Goal: Task Accomplishment & Management: Use online tool/utility

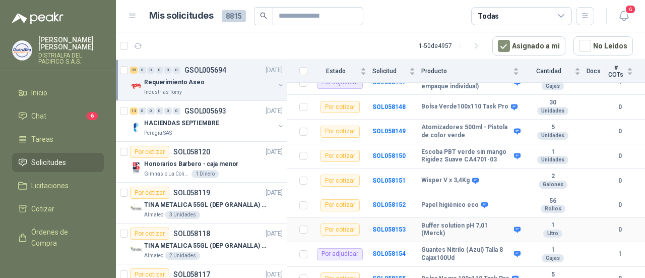
scroll to position [235, 0]
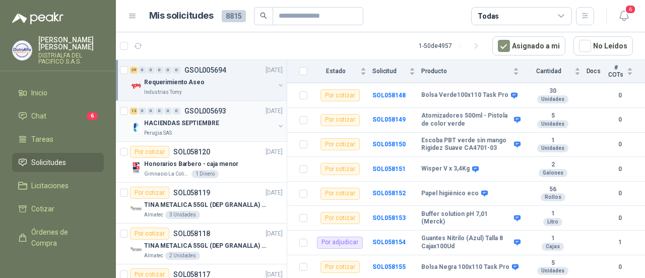
click at [203, 125] on p "HACIENDAS SEPTIEMBRE" at bounding box center [181, 123] width 75 height 10
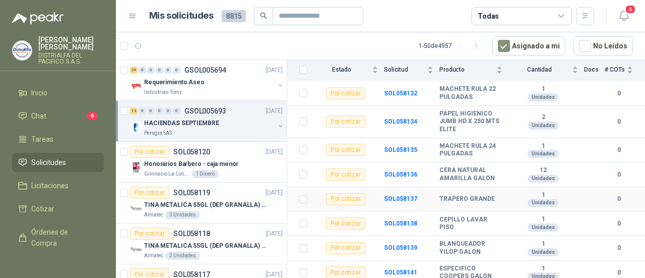
scroll to position [245, 0]
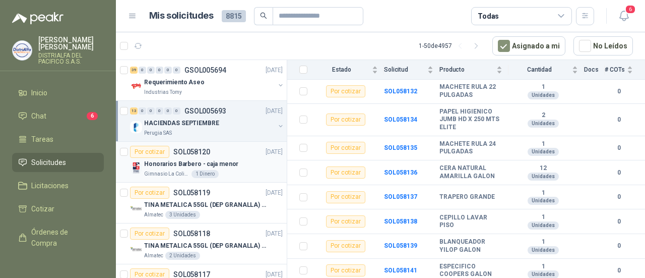
click at [224, 163] on p "Honorarios Barbero - caja menor" at bounding box center [191, 164] width 94 height 10
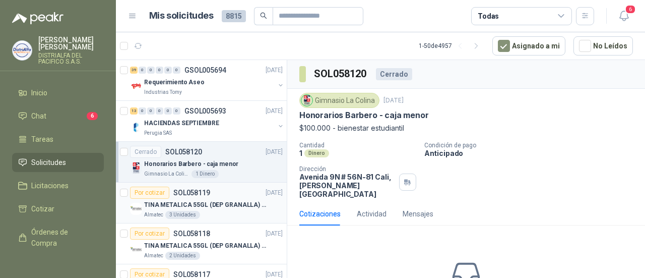
click at [218, 208] on p "TINA METALICA 55GL (DEP GRANALLA) CON TAPA" at bounding box center [207, 205] width 126 height 10
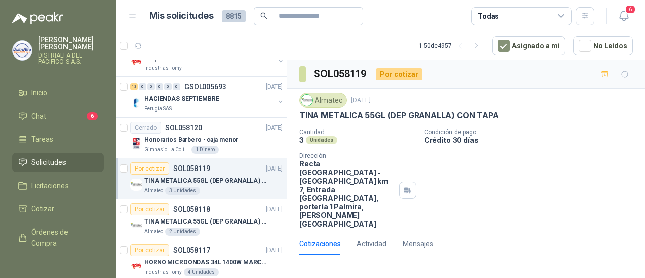
scroll to position [67, 0]
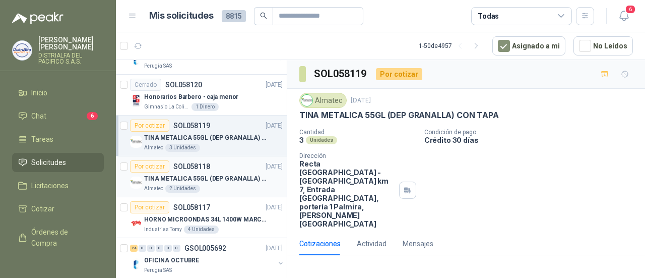
click at [221, 191] on div "Almatec 2 Unidades" at bounding box center [213, 188] width 139 height 8
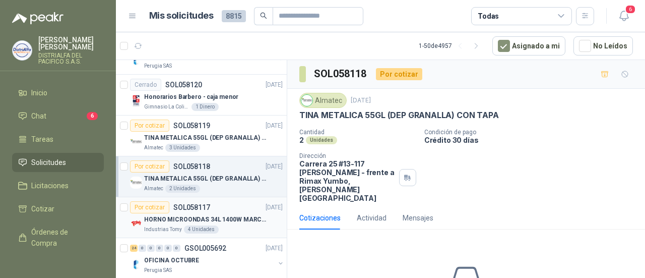
click at [223, 215] on p "HORNO MICROONDAS 34L 1400W MARCA TORNADO." at bounding box center [207, 220] width 126 height 10
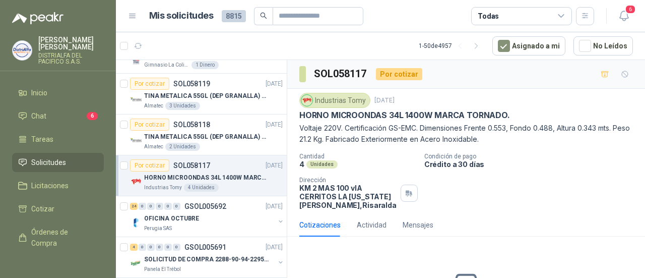
scroll to position [134, 0]
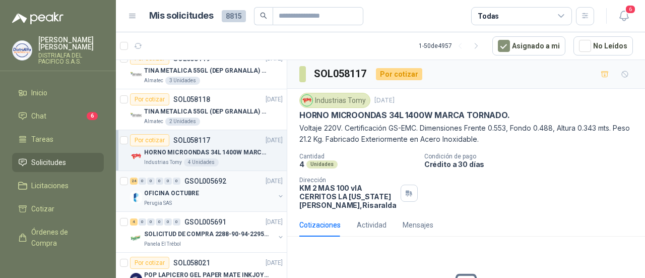
click at [231, 190] on div "OFICINA OCTUBRE" at bounding box center [209, 193] width 131 height 12
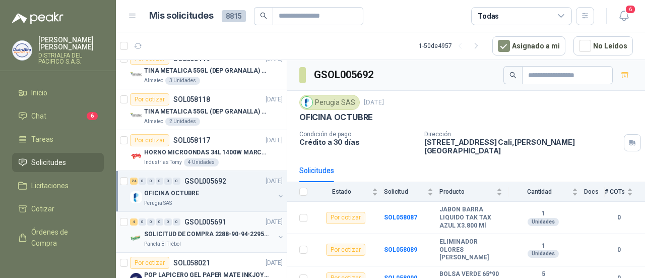
click at [187, 234] on p "SOLICITUD DE COMPRA 2288-90-94-2295-96-2301-02-04" at bounding box center [207, 234] width 126 height 10
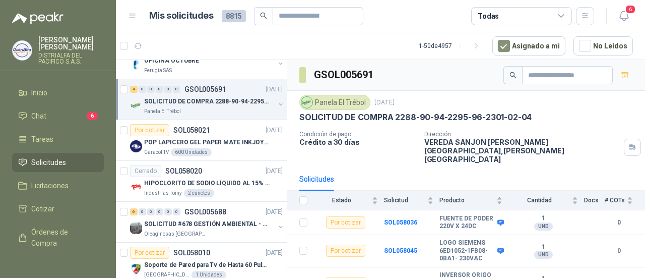
scroll to position [269, 0]
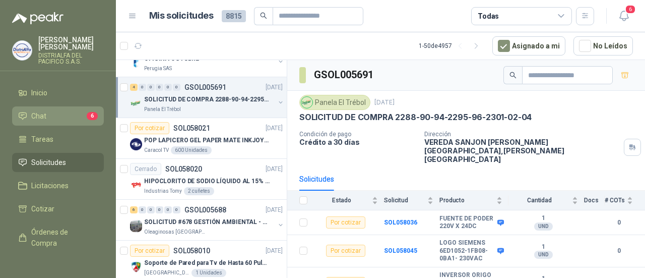
click at [54, 109] on link "Chat 6" at bounding box center [58, 115] width 92 height 19
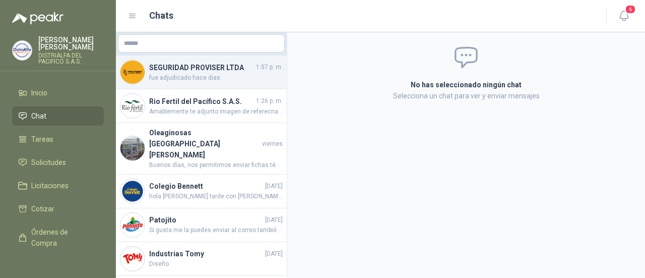
click at [217, 77] on span "fue adjudicado hace dias" at bounding box center [216, 78] width 134 height 10
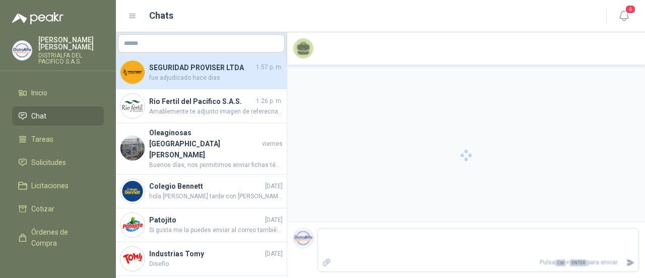
scroll to position [18, 0]
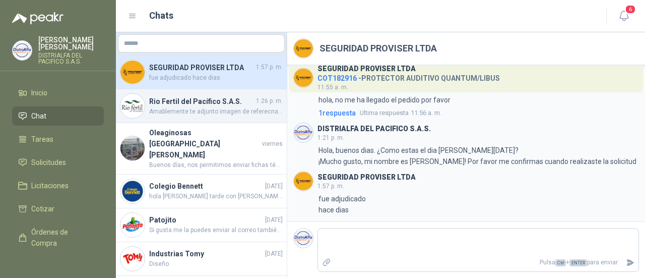
click at [203, 104] on h4 "Rio Fertil del Pacífico S.A.S." at bounding box center [201, 101] width 105 height 11
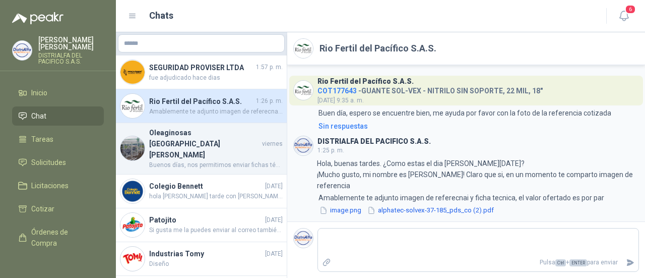
click at [201, 137] on h4 "Oleaginosas San Fernando" at bounding box center [204, 143] width 111 height 33
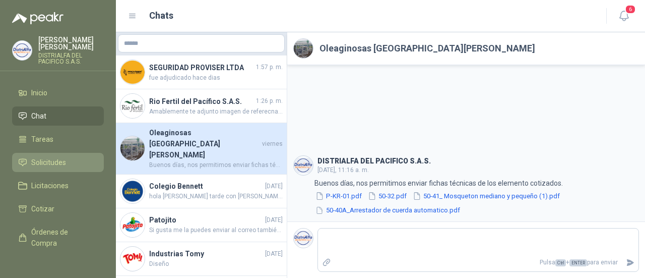
click at [57, 162] on span "Solicitudes" at bounding box center [48, 162] width 35 height 11
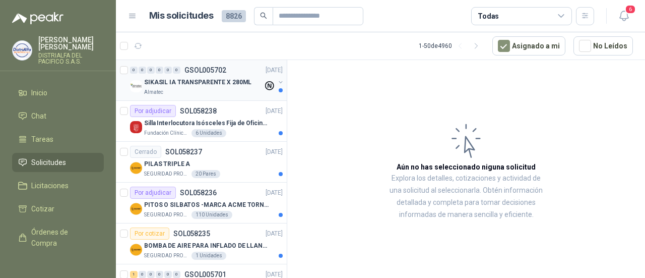
click at [196, 90] on div "Almatec" at bounding box center [203, 92] width 119 height 8
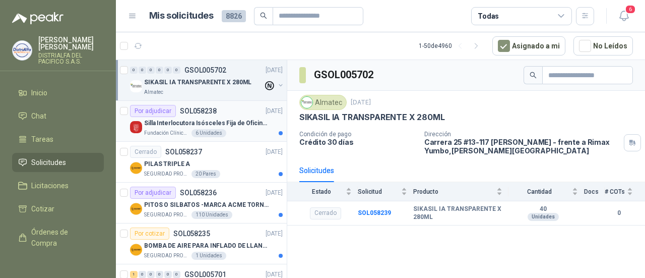
click at [201, 123] on p "Silla Interlocutora Isósceles Fija de Oficina Tela Negra Just Home Collection" at bounding box center [207, 123] width 126 height 10
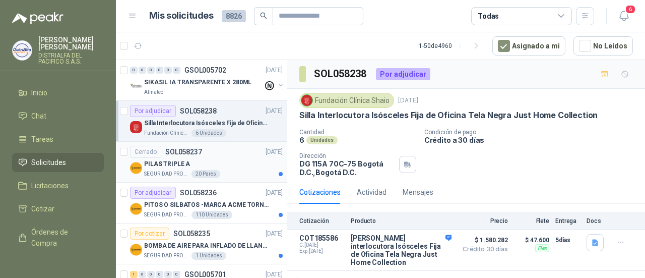
click at [205, 160] on div "PILAS TRIPLE A" at bounding box center [213, 164] width 139 height 12
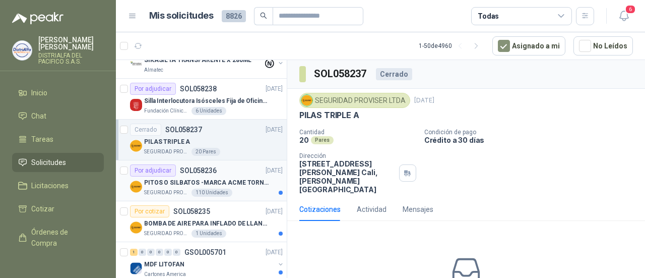
scroll to position [33, 0]
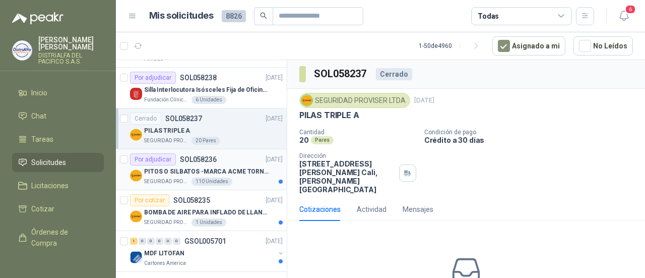
click at [242, 170] on p "PITOS O SILBATOS -MARCA ACME TORNADO 635" at bounding box center [207, 172] width 126 height 10
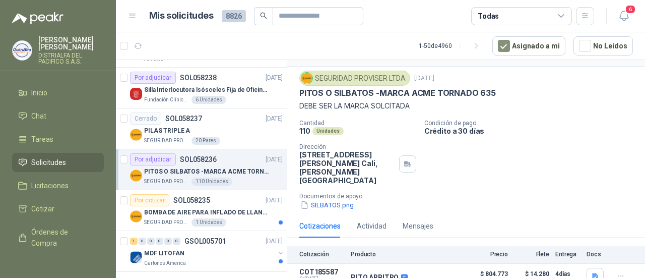
scroll to position [44, 0]
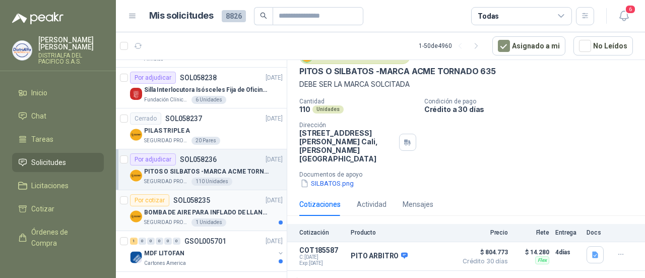
click at [266, 200] on p "30/09/25" at bounding box center [274, 201] width 17 height 10
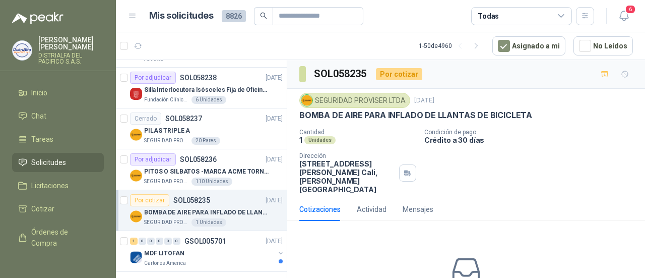
scroll to position [67, 0]
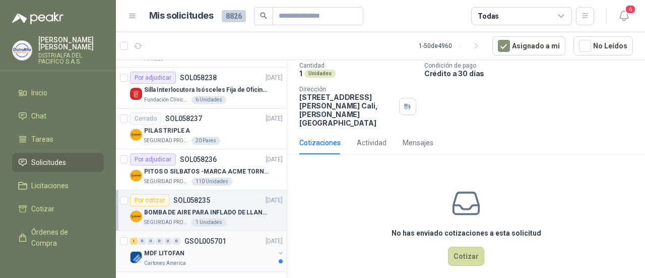
click at [213, 247] on div "MDF LITOFAN" at bounding box center [209, 253] width 131 height 12
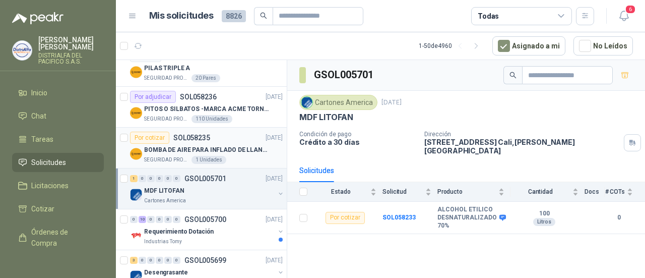
scroll to position [101, 0]
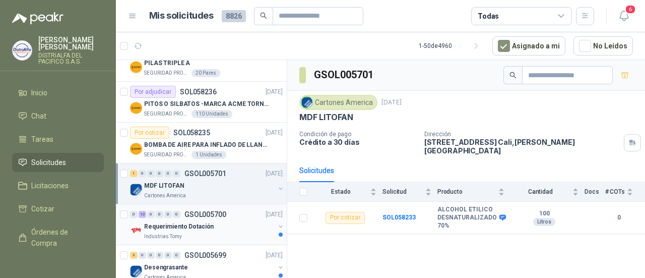
click at [167, 224] on p "Requerimiento Dotación" at bounding box center [179, 227] width 70 height 10
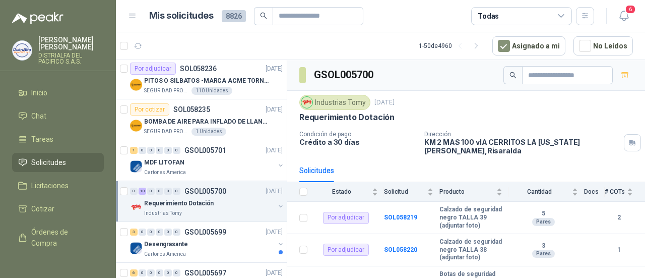
scroll to position [134, 0]
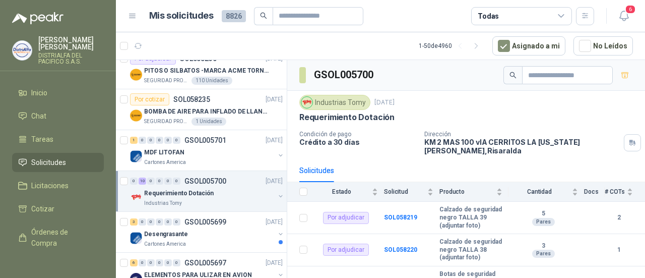
click at [201, 228] on div "Desengrasante" at bounding box center [209, 234] width 131 height 12
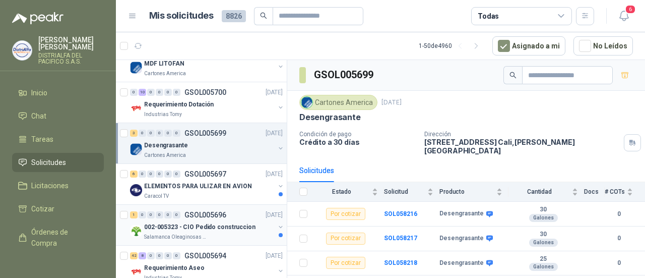
scroll to position [235, 0]
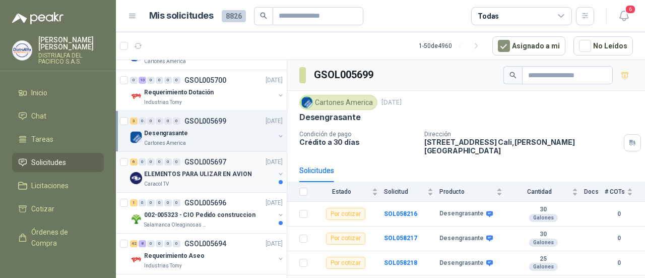
click at [199, 168] on div "ELEMENTOS PARA ULIZAR EN AVION" at bounding box center [209, 174] width 131 height 12
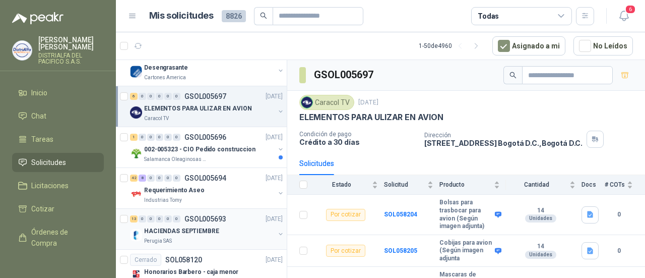
scroll to position [302, 0]
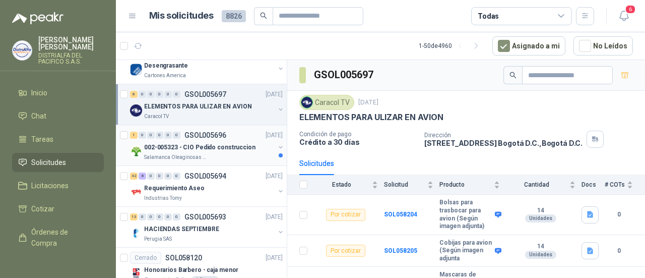
click at [205, 153] on div "Salamanca Oleaginosas SAS" at bounding box center [209, 157] width 131 height 8
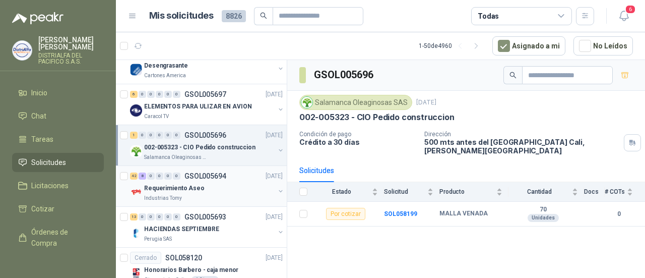
click at [189, 188] on p "Requerimiento Aseo" at bounding box center [174, 188] width 60 height 10
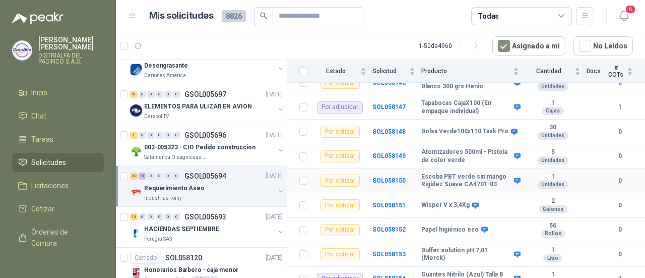
scroll to position [202, 0]
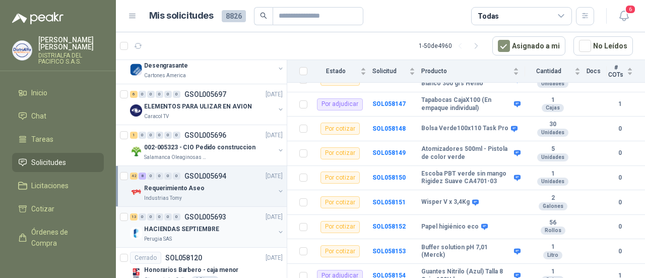
click at [217, 237] on div "Perugia SAS" at bounding box center [209, 239] width 131 height 8
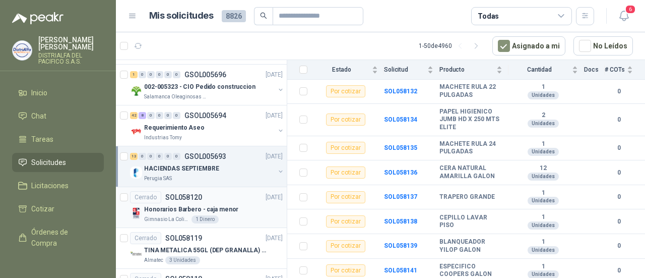
scroll to position [370, 0]
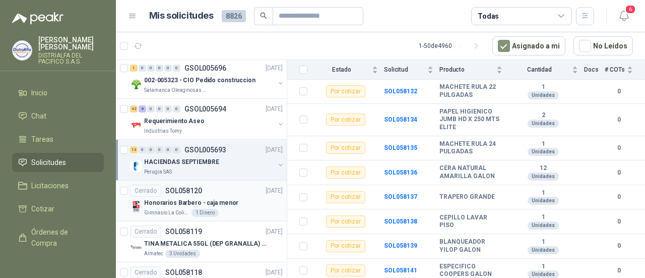
click at [207, 203] on p "Honorarios Barbero - caja menor" at bounding box center [191, 203] width 94 height 10
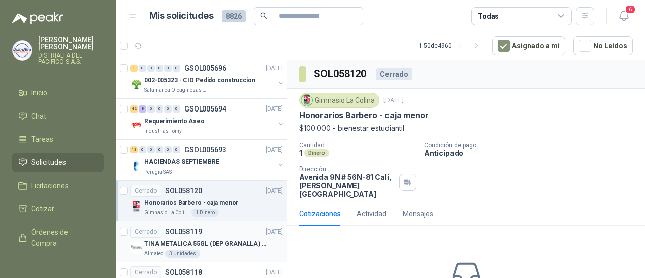
click at [209, 239] on p "TINA METALICA 55GL (DEP GRANALLA) CON TAPA" at bounding box center [207, 244] width 126 height 10
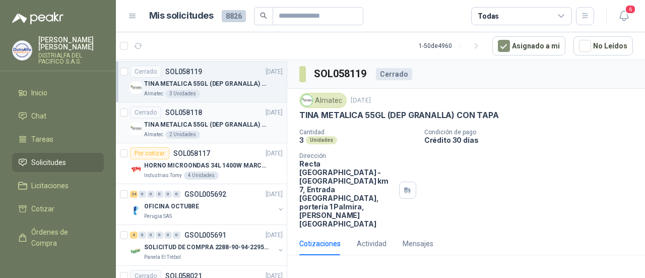
scroll to position [537, 0]
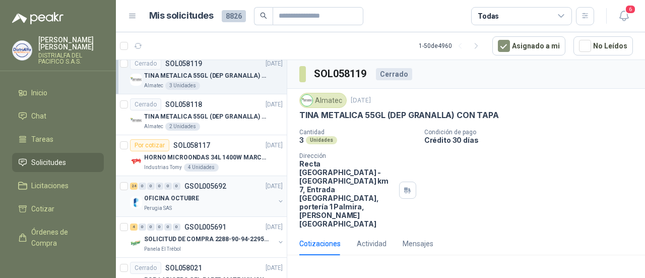
click at [214, 208] on div "Perugia SAS" at bounding box center [209, 208] width 131 height 8
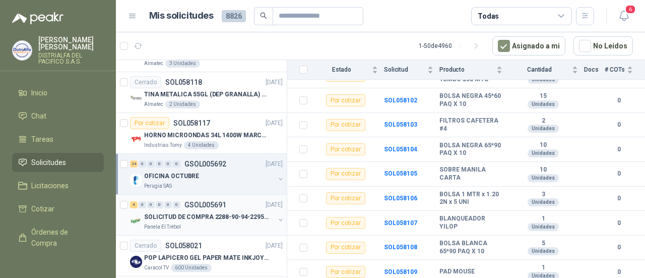
scroll to position [571, 0]
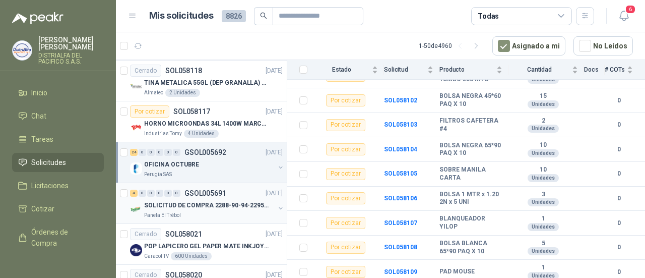
click at [192, 201] on p "SOLICITUD DE COMPRA 2288-90-94-2295-96-2301-02-04" at bounding box center [207, 206] width 126 height 10
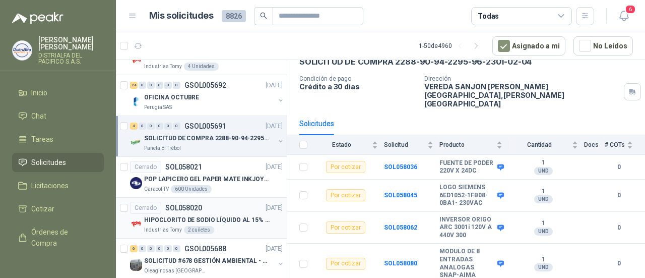
scroll to position [672, 0]
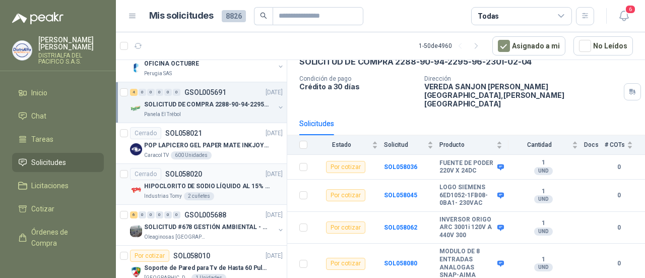
click at [215, 222] on p "SOLICITUD #678 GESTIÓN AMBIENTAL - TUMACO" at bounding box center [207, 227] width 126 height 10
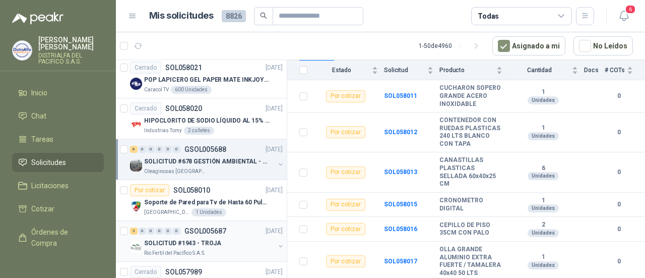
scroll to position [739, 0]
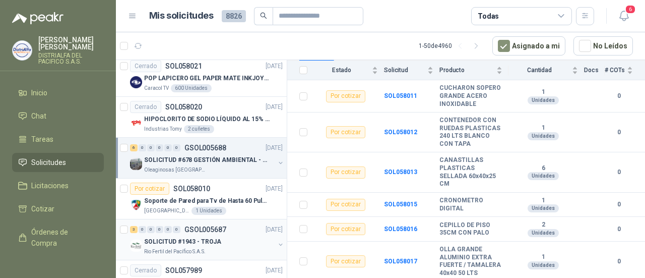
click at [221, 248] on div "Rio Fertil del Pacífico S.A.S." at bounding box center [209, 252] width 131 height 8
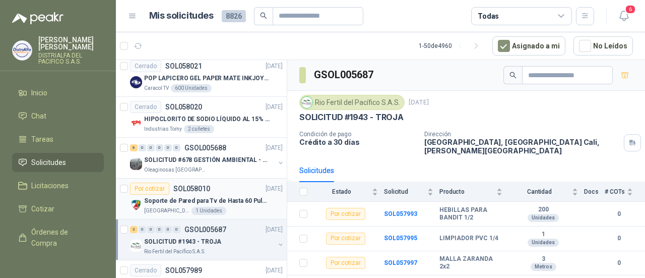
scroll to position [807, 0]
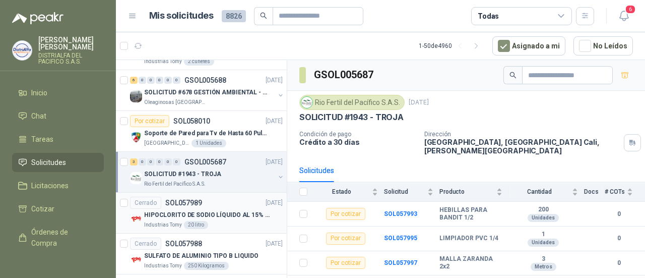
click at [227, 210] on p "HIPOCLORITO DE SODIO LÍQUIDO AL 15% CONT NETO 20L" at bounding box center [207, 215] width 126 height 10
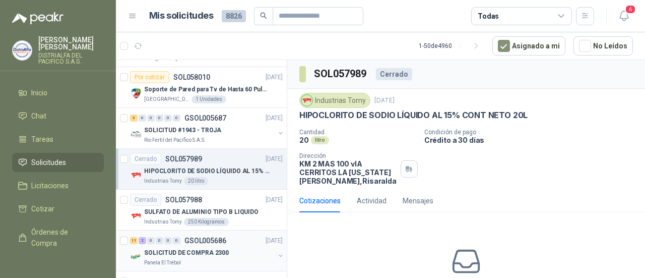
scroll to position [874, 0]
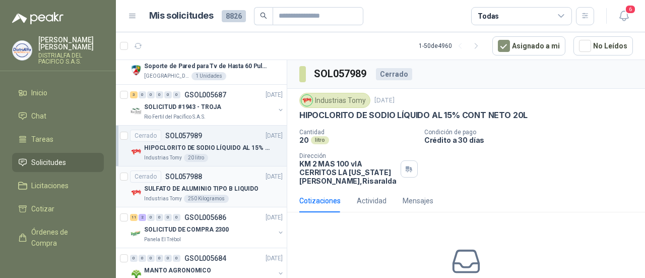
click at [219, 188] on p "SULFATO DE ALUMINIO TIPO B LIQUIDO" at bounding box center [201, 189] width 114 height 10
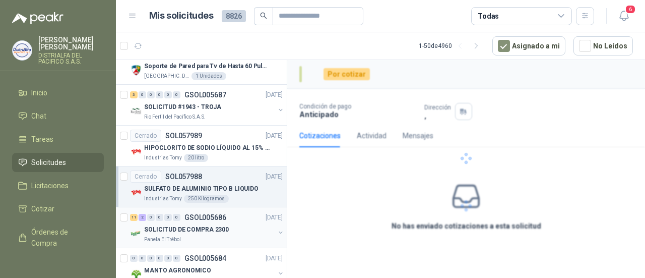
click at [205, 215] on p "GSOL005686" at bounding box center [205, 217] width 42 height 7
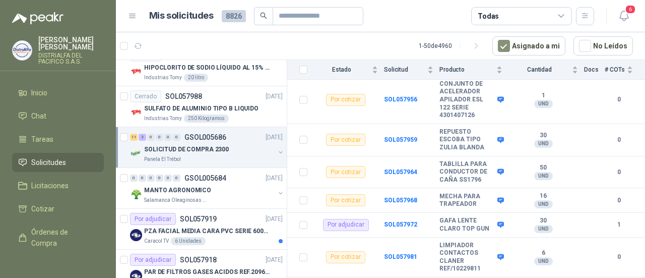
scroll to position [974, 0]
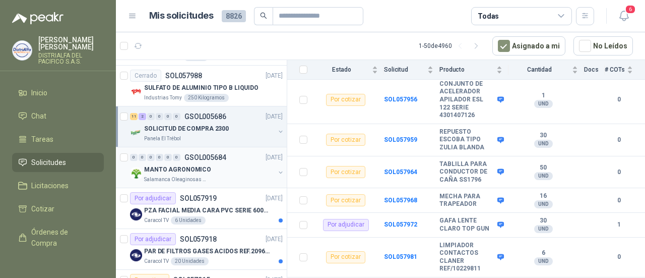
click at [164, 175] on p "Salamanca Oleaginosas SAS" at bounding box center [176, 179] width 64 height 8
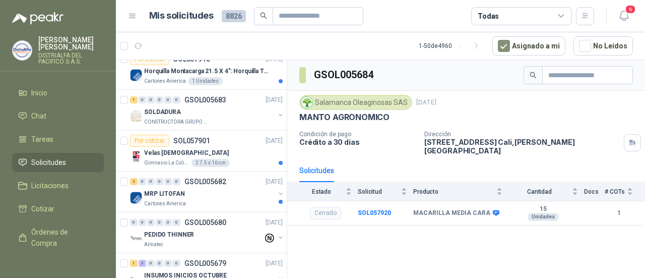
scroll to position [1411, 0]
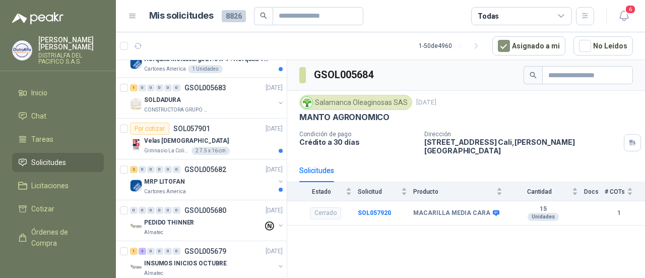
click at [183, 218] on p "PEDIDO THINNER" at bounding box center [169, 223] width 50 height 10
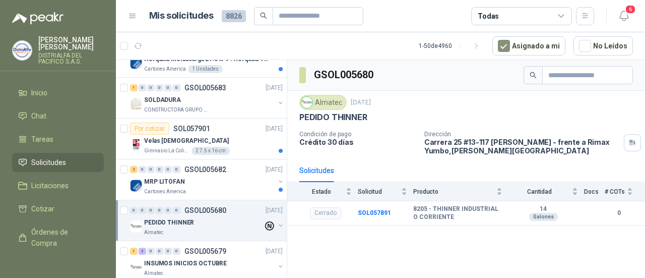
scroll to position [1445, 0]
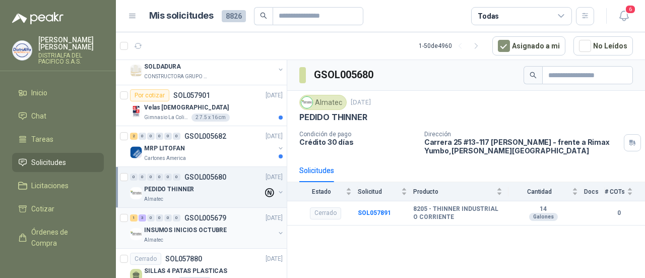
click at [164, 225] on p "INSUMOS INICIOS OCTUBRE" at bounding box center [185, 230] width 83 height 10
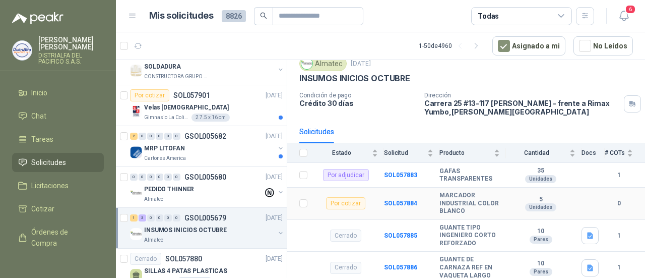
scroll to position [39, 0]
click at [586, 236] on icon "button" at bounding box center [590, 235] width 9 height 9
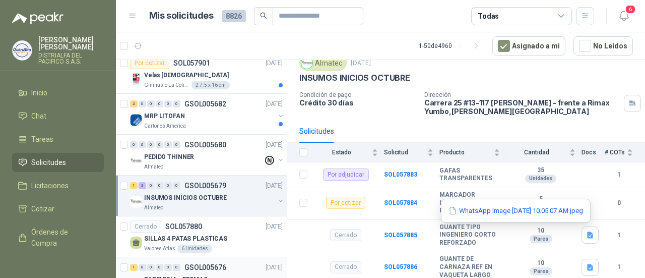
scroll to position [1512, 0]
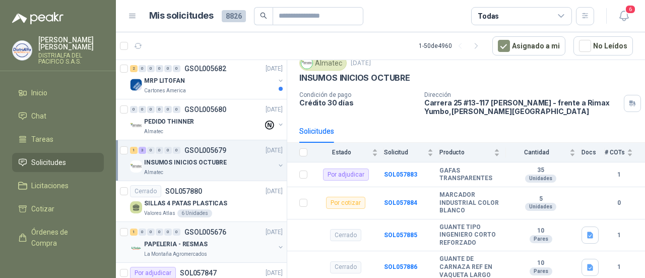
click at [218, 238] on div "PAPELERIA - RESMAS" at bounding box center [209, 244] width 131 height 12
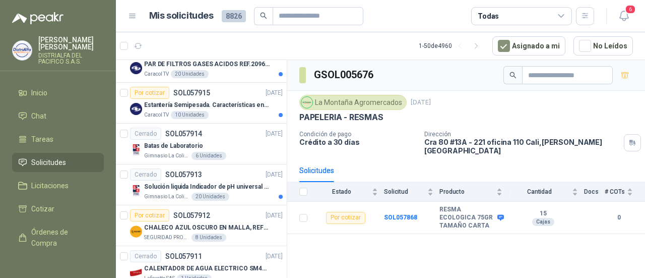
scroll to position [1027, 0]
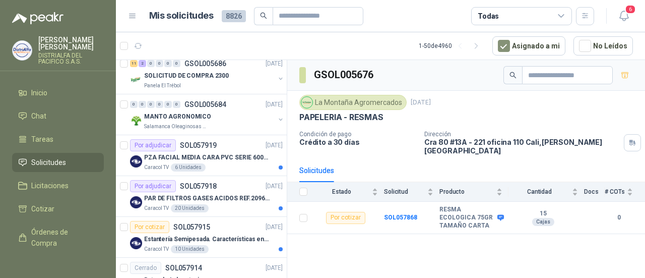
click at [231, 16] on span "8826" at bounding box center [234, 16] width 24 height 12
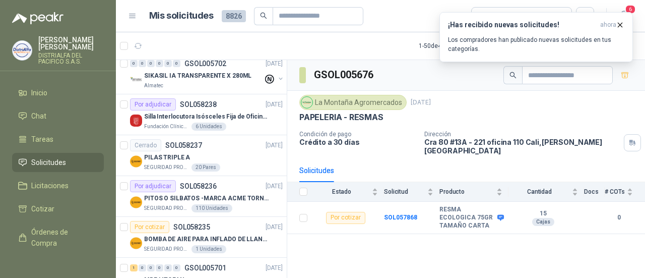
scroll to position [0, 0]
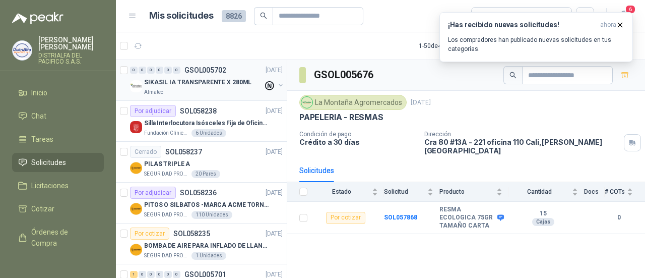
click at [205, 79] on p "SIKASIL IA TRANSPARENTE X 280ML" at bounding box center [197, 83] width 107 height 10
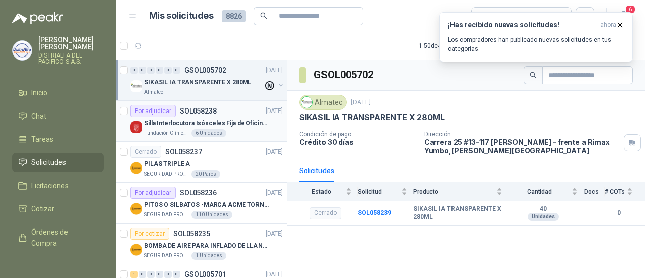
click at [197, 120] on p "Silla Interlocutora Isósceles Fija de Oficina Tela Negra Just Home Collection" at bounding box center [207, 123] width 126 height 10
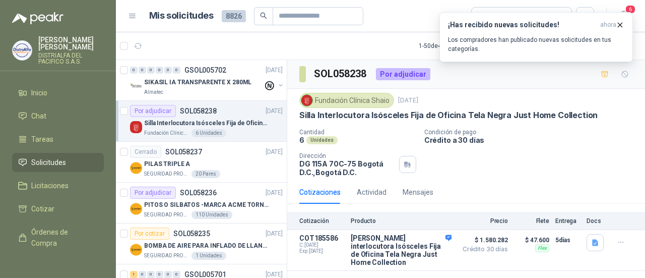
scroll to position [33, 0]
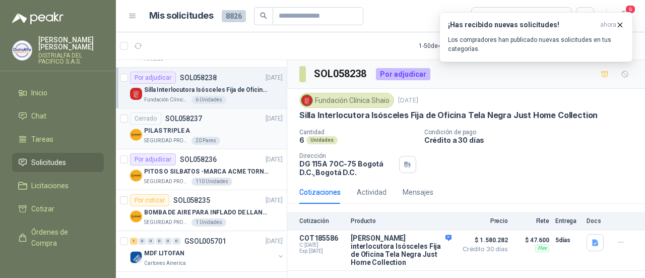
click at [199, 122] on div "Cerrado SOL058237" at bounding box center [166, 118] width 72 height 12
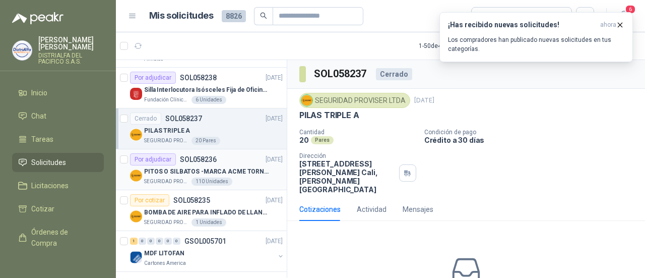
click at [207, 163] on div "Por adjudicar SOL058236" at bounding box center [173, 159] width 87 height 12
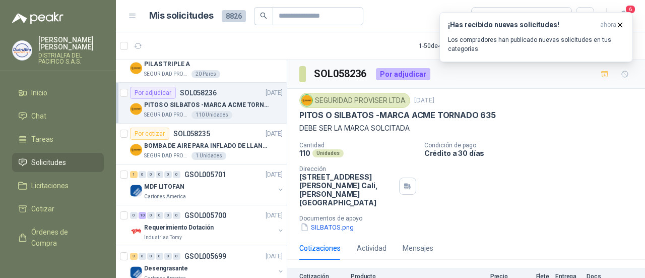
scroll to position [101, 0]
click at [207, 163] on div "1 0 0 0 0 0 GSOL005701 30/09/25 MDF LITOFAN Cartones America" at bounding box center [201, 183] width 171 height 41
click at [203, 189] on div "MDF LITOFAN" at bounding box center [209, 185] width 131 height 12
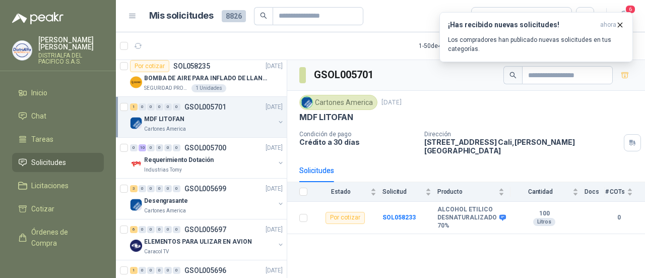
scroll to position [168, 0]
click at [205, 146] on p "GSOL005700" at bounding box center [205, 147] width 42 height 7
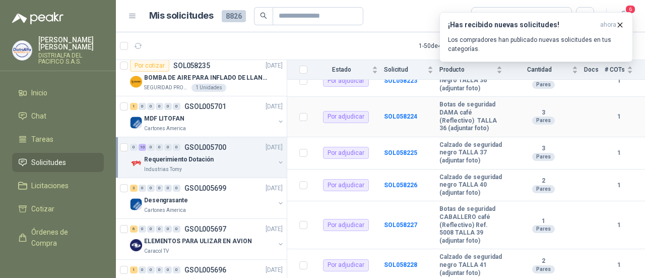
scroll to position [326, 0]
click at [207, 189] on p "GSOL005699" at bounding box center [205, 187] width 42 height 7
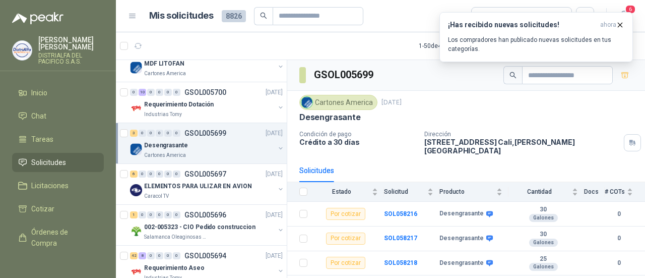
scroll to position [235, 0]
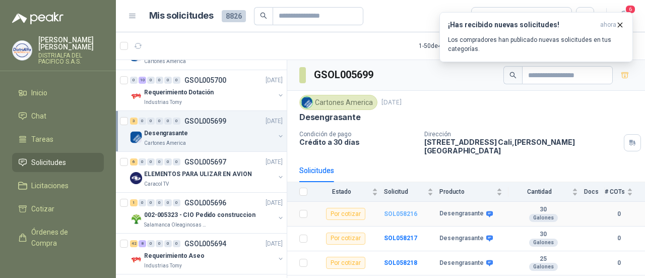
click at [394, 210] on b "SOL058216" at bounding box center [400, 213] width 33 height 7
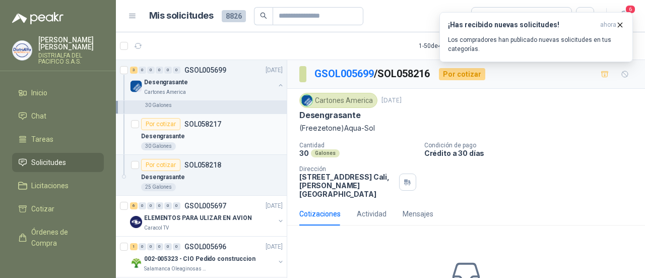
scroll to position [336, 0]
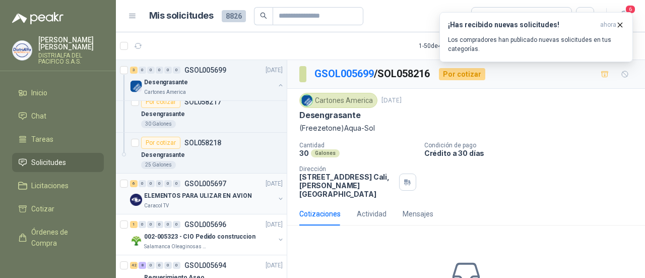
click at [211, 208] on div "6 0 0 0 0 0 GSOL005697 30/09/25 ELEMENTOS PARA ULIZAR EN AVION Caracol TV" at bounding box center [201, 193] width 171 height 41
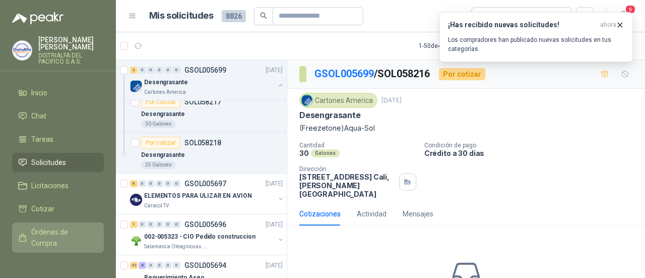
click at [53, 227] on span "Órdenes de Compra" at bounding box center [62, 237] width 63 height 22
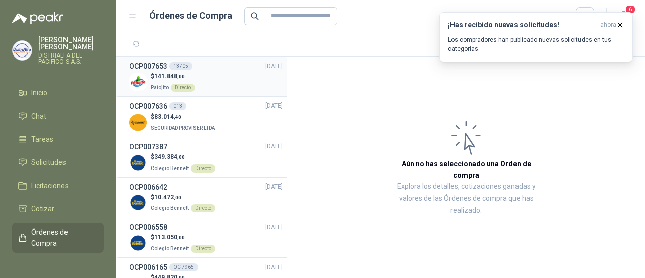
click at [182, 82] on p "Patojito Directo" at bounding box center [173, 86] width 44 height 11
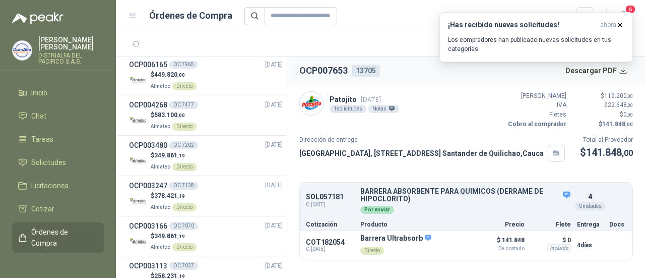
scroll to position [233, 0]
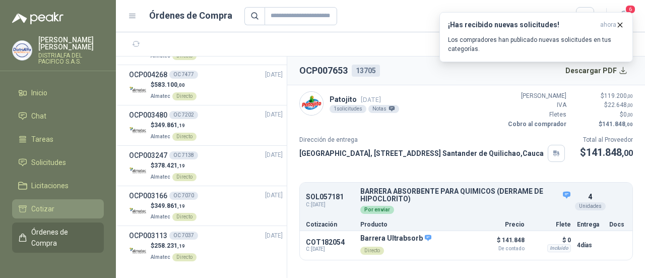
click at [85, 208] on li "Cotizar" at bounding box center [58, 208] width 80 height 11
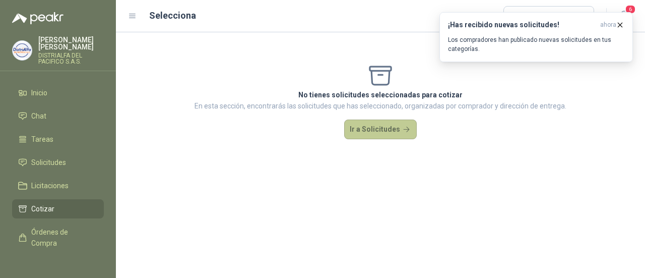
click at [364, 134] on button "Ir a Solicitudes" at bounding box center [380, 129] width 73 height 20
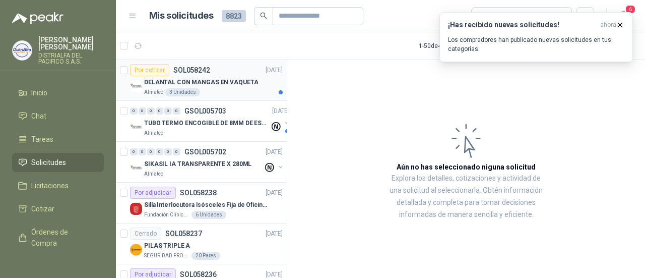
click at [228, 92] on div "Almatec 3 Unidades" at bounding box center [213, 92] width 139 height 8
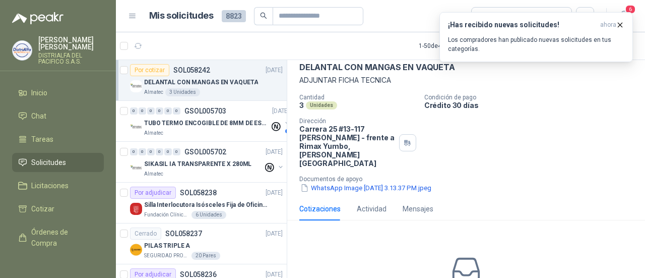
scroll to position [106, 0]
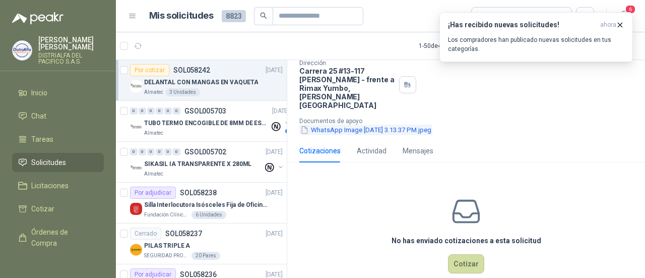
click at [347, 125] on button "WhatsApp Image 2025-09-30 at 3.13.37 PM.jpeg" at bounding box center [365, 130] width 133 height 11
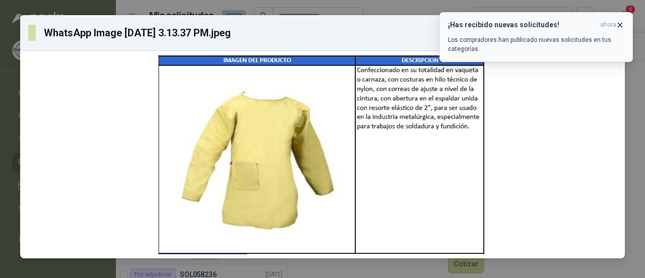
click at [622, 22] on icon "button" at bounding box center [620, 25] width 9 height 9
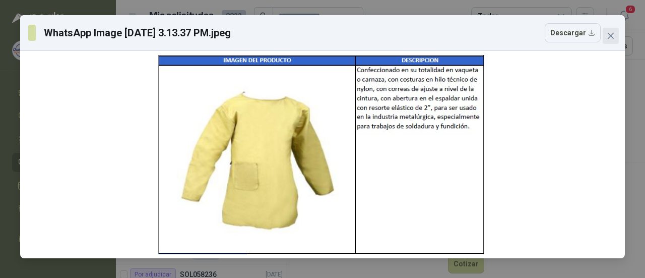
click at [611, 37] on icon "close" at bounding box center [611, 36] width 8 height 8
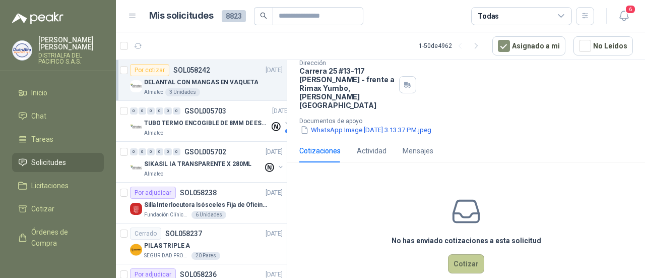
click at [469, 254] on button "Cotizar" at bounding box center [466, 263] width 36 height 19
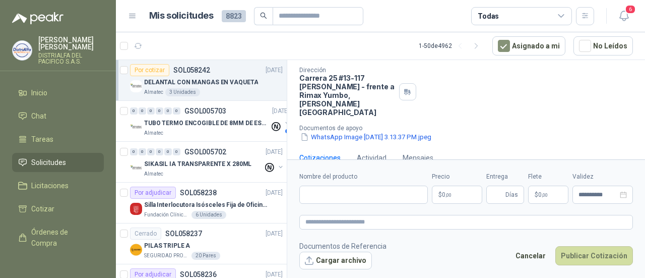
scroll to position [187, 0]
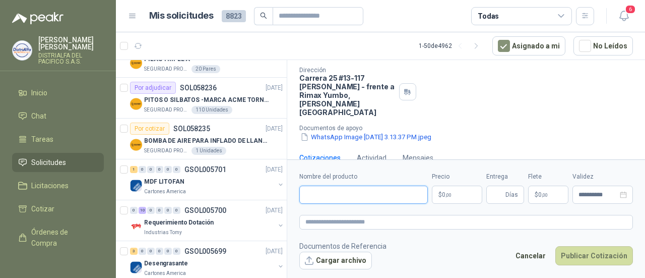
click at [314, 187] on input "Nombre del producto" at bounding box center [363, 195] width 129 height 18
type input "**********"
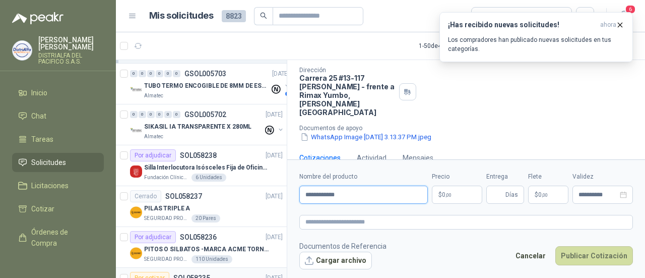
scroll to position [0, 0]
